Goal: Information Seeking & Learning: Learn about a topic

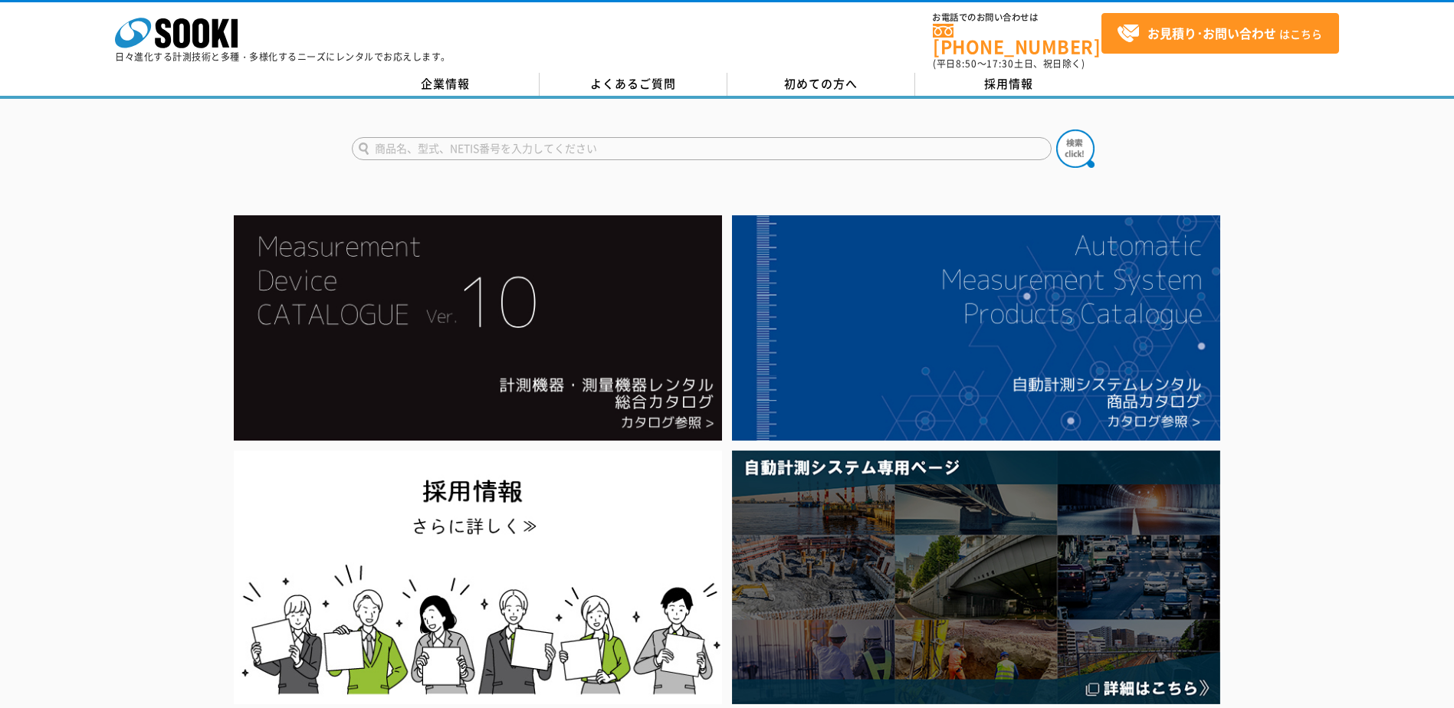
click at [656, 137] on input "text" at bounding box center [702, 148] width 700 height 23
type input "トルクレンチ"
click at [1056, 130] on button at bounding box center [1075, 149] width 38 height 38
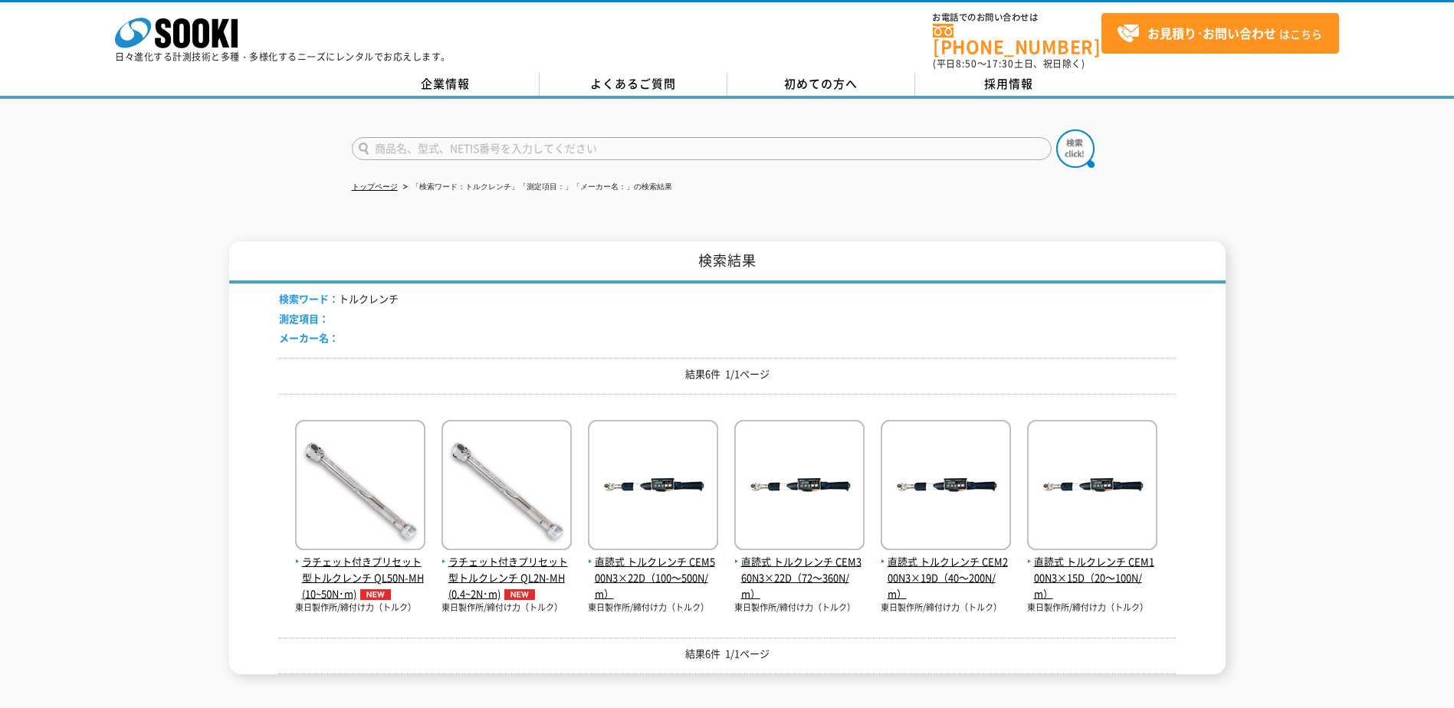
scroll to position [53, 0]
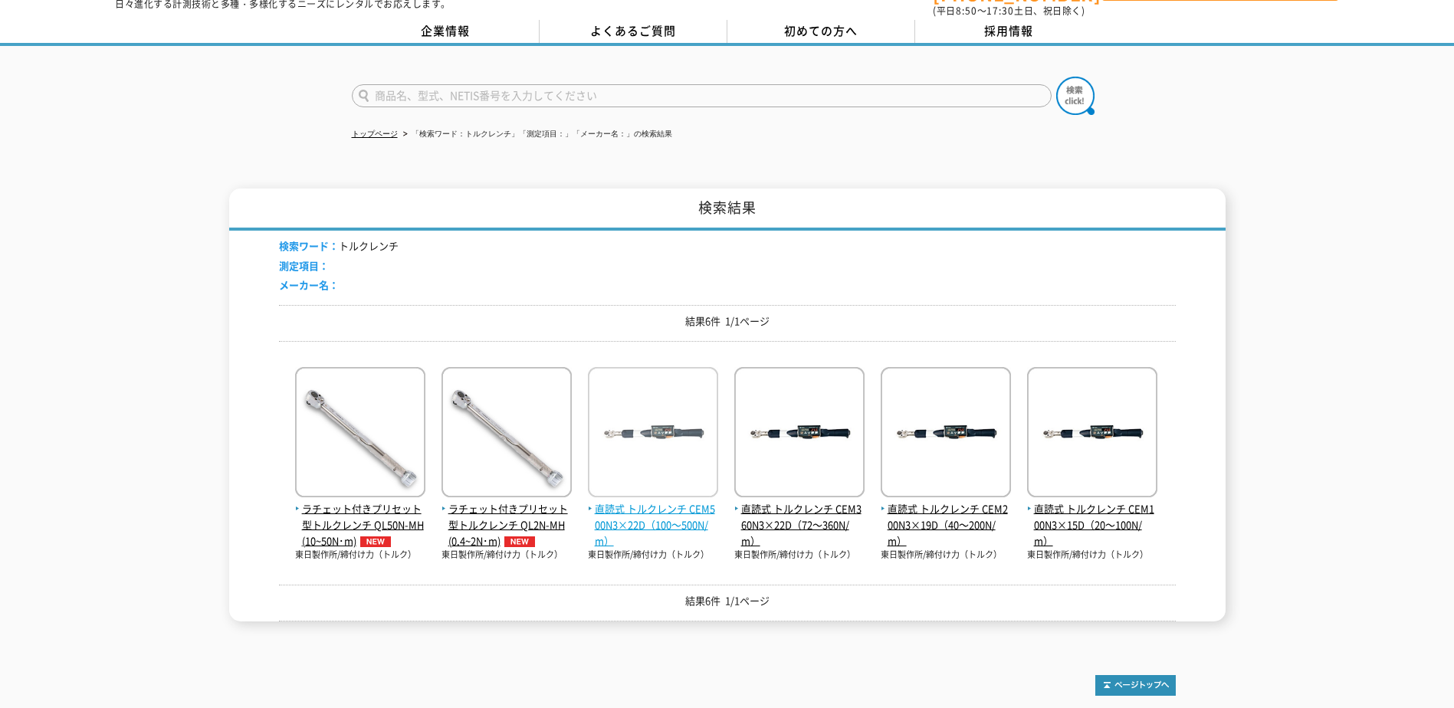
click at [681, 524] on span "直読式 トルクレンチ CEM500N3×22D（100～500N/m）" at bounding box center [653, 525] width 130 height 48
click at [692, 431] on img at bounding box center [653, 434] width 130 height 134
